Goal: Information Seeking & Learning: Learn about a topic

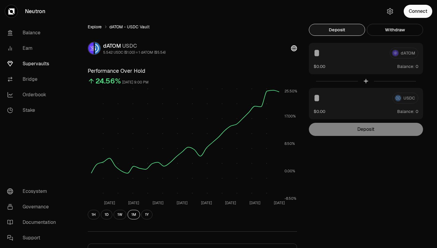
click at [92, 24] on link "Explore" at bounding box center [95, 27] width 14 height 6
click at [92, 28] on link "Explore" at bounding box center [95, 27] width 14 height 6
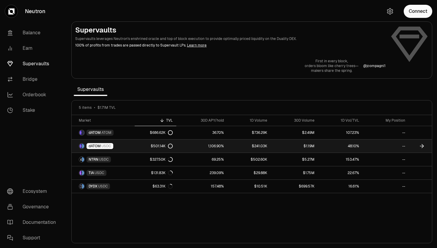
click at [95, 145] on span "dATOM" at bounding box center [95, 145] width 12 height 5
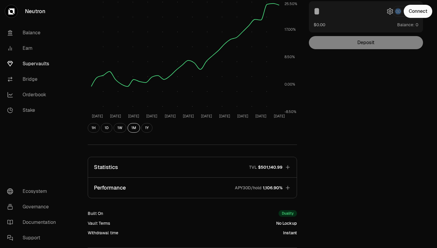
scroll to position [88, 0]
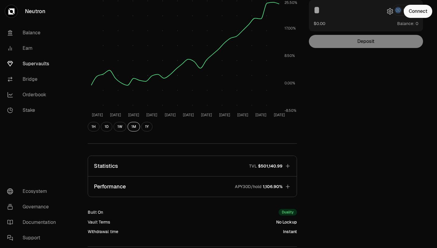
click at [241, 186] on p "APY30D/hold" at bounding box center [248, 186] width 27 height 6
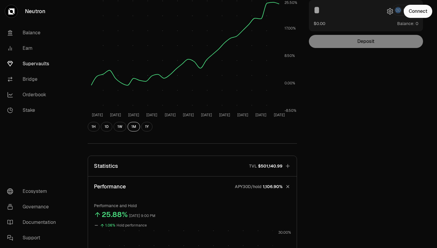
scroll to position [236, 0]
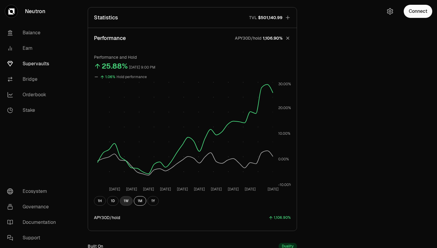
click at [124, 199] on button "1W" at bounding box center [126, 201] width 13 height 10
